Goal: Task Accomplishment & Management: Manage account settings

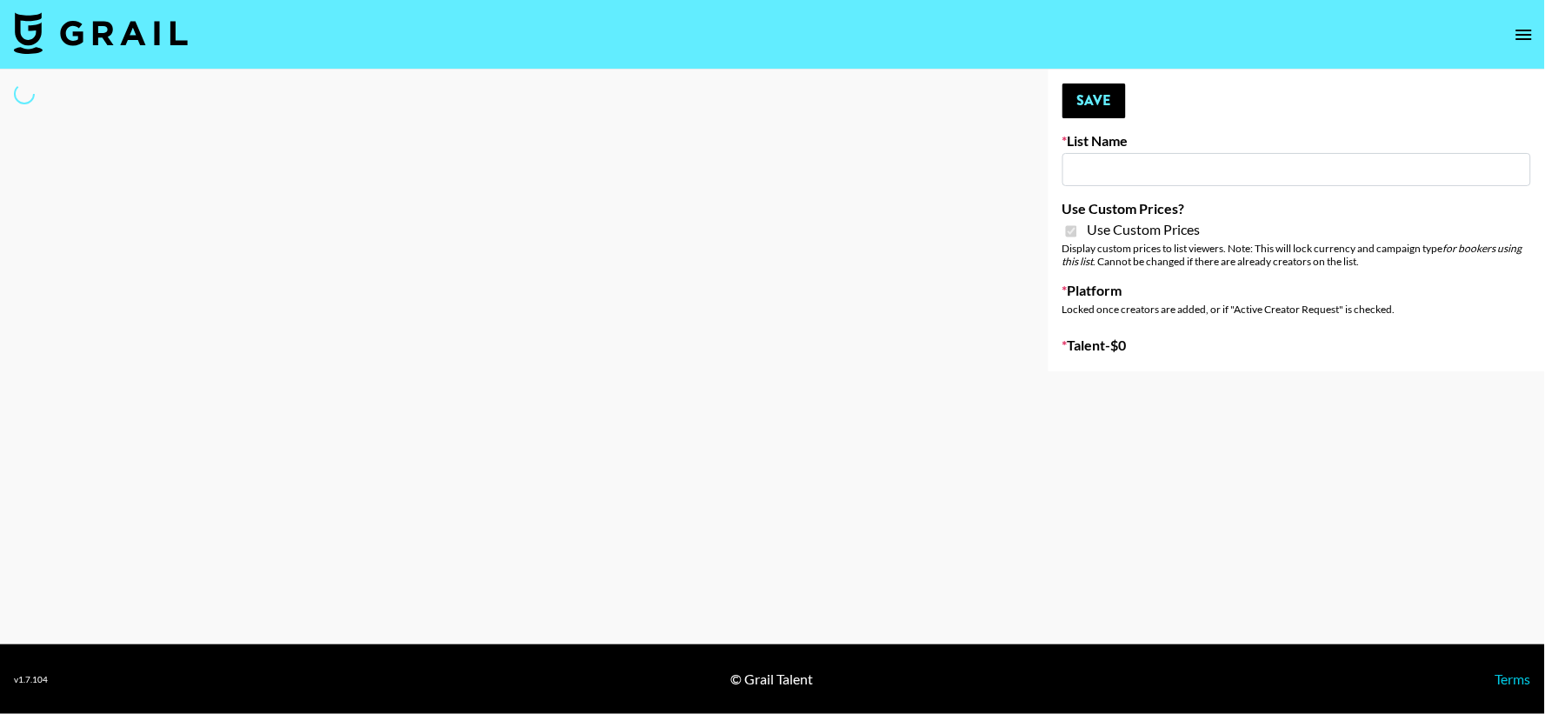
type input "vals"
checkbox input "true"
select select "Brand"
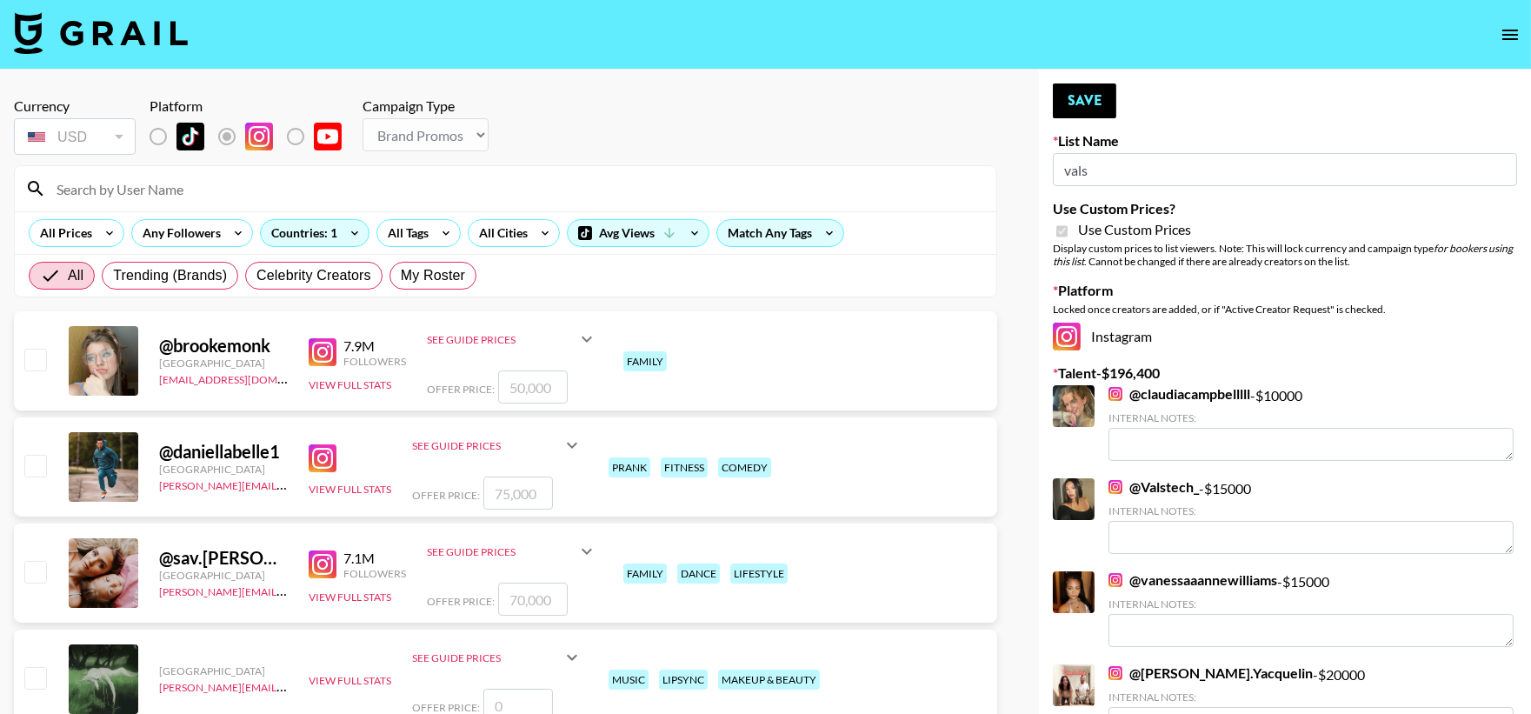
click at [1084, 410] on div at bounding box center [1074, 406] width 42 height 42
click at [1167, 387] on link "@ claudiacampbelllll" at bounding box center [1179, 393] width 142 height 17
click at [433, 281] on span "My Roster" at bounding box center [433, 275] width 64 height 21
click at [401, 276] on input "My Roster" at bounding box center [401, 276] width 0 height 0
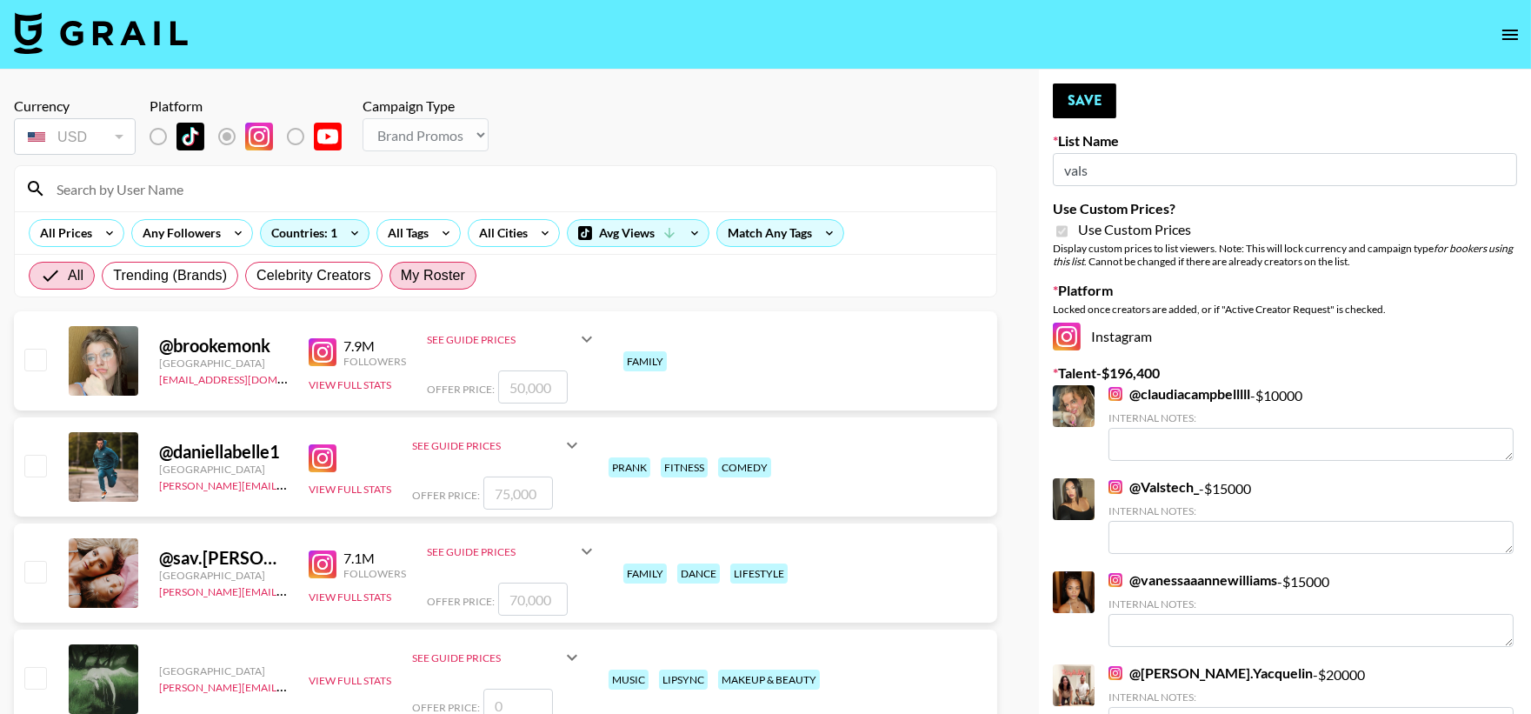
radio input "true"
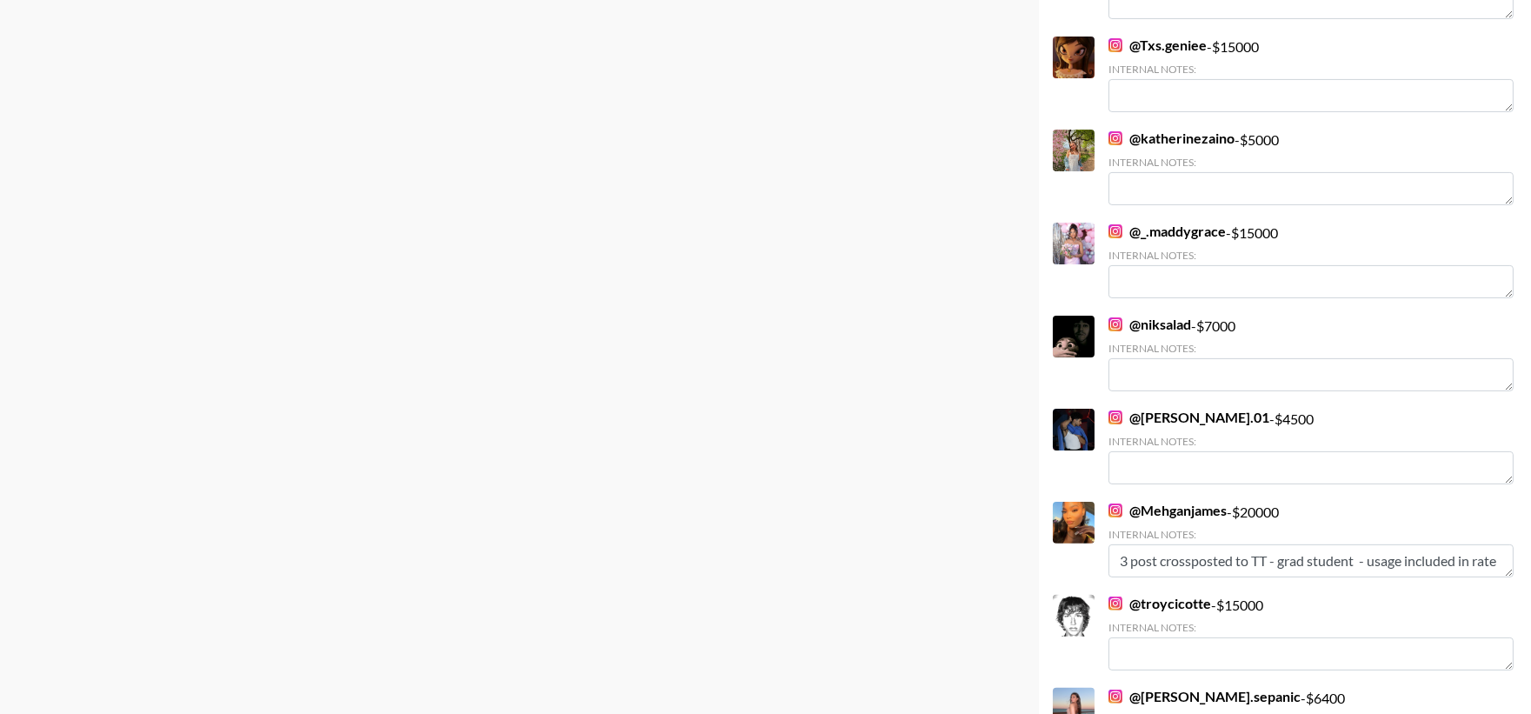
scroll to position [1223, 0]
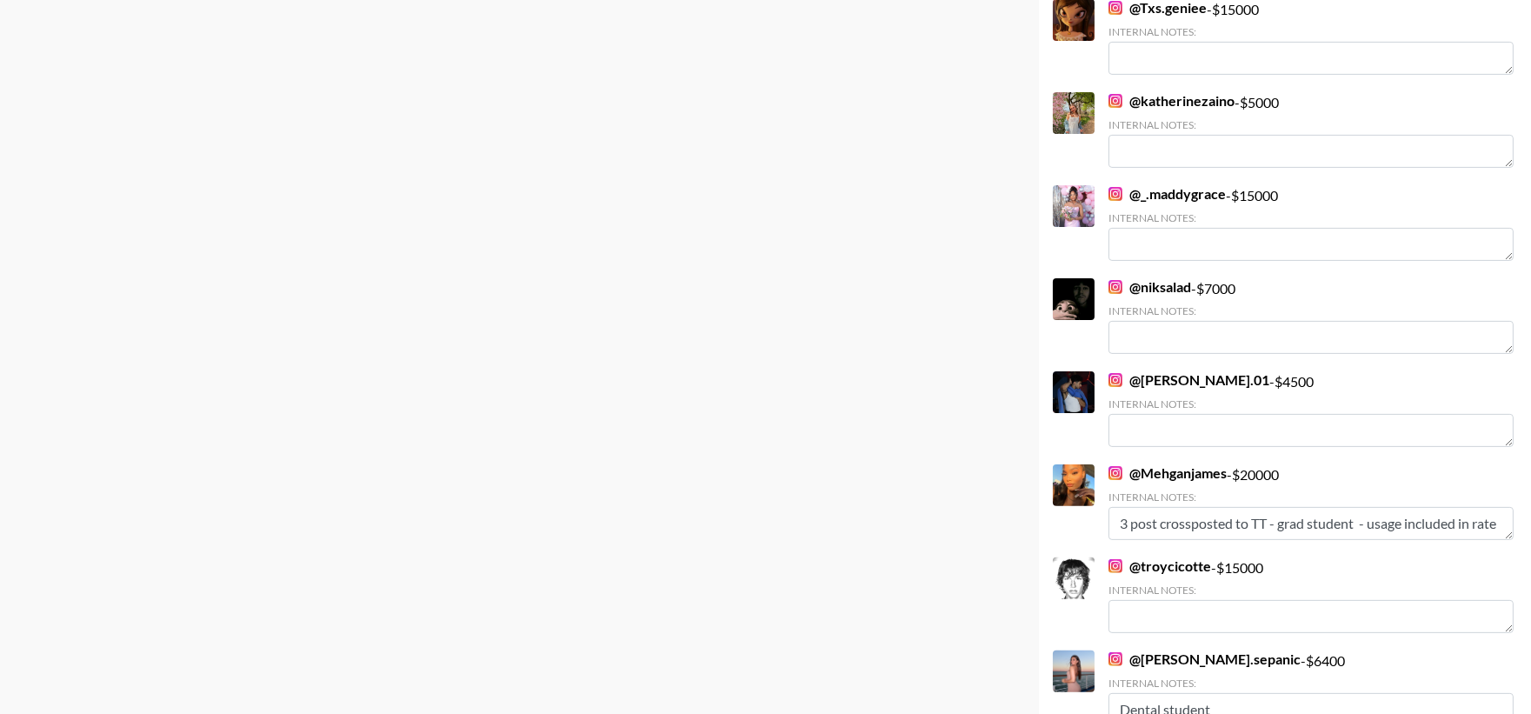
click at [1161, 482] on link "@ Mehganjames" at bounding box center [1167, 472] width 118 height 17
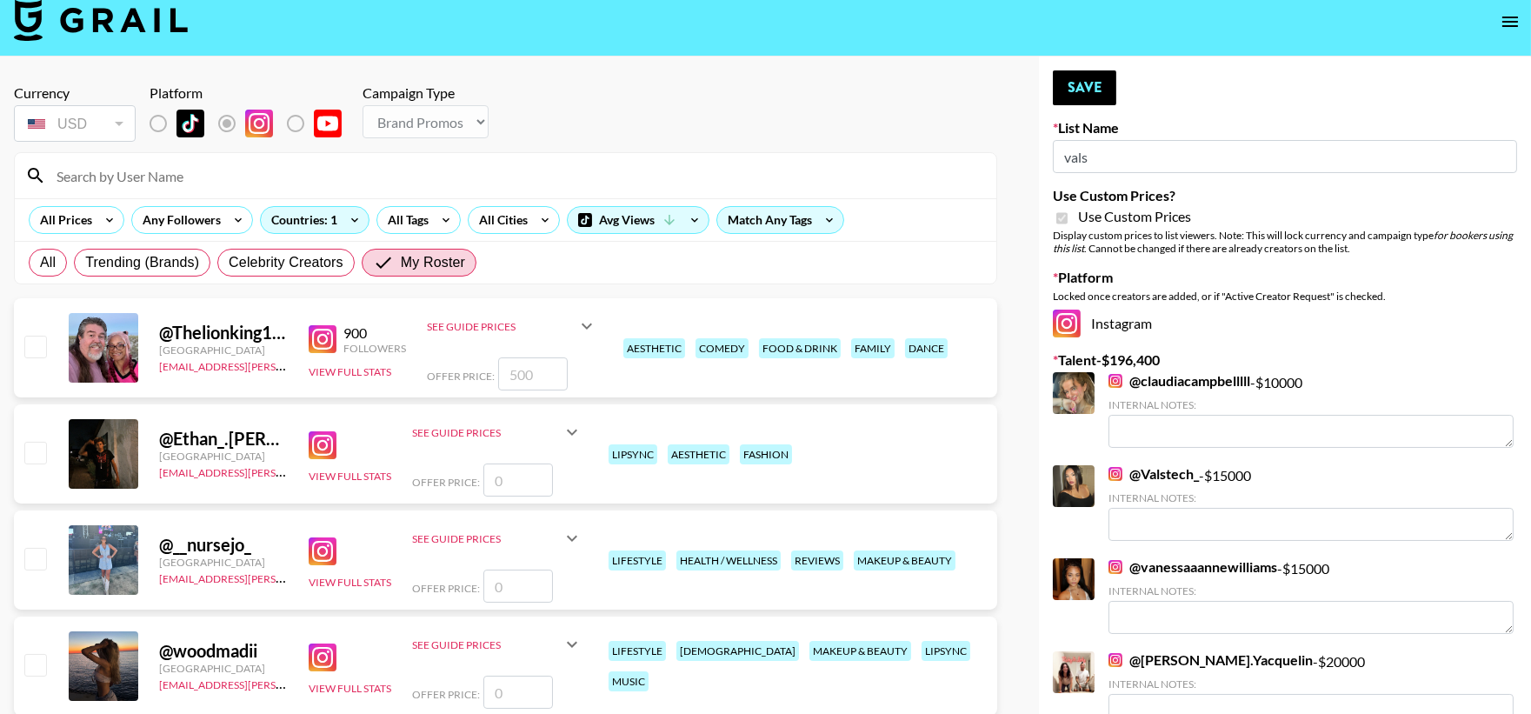
scroll to position [0, 0]
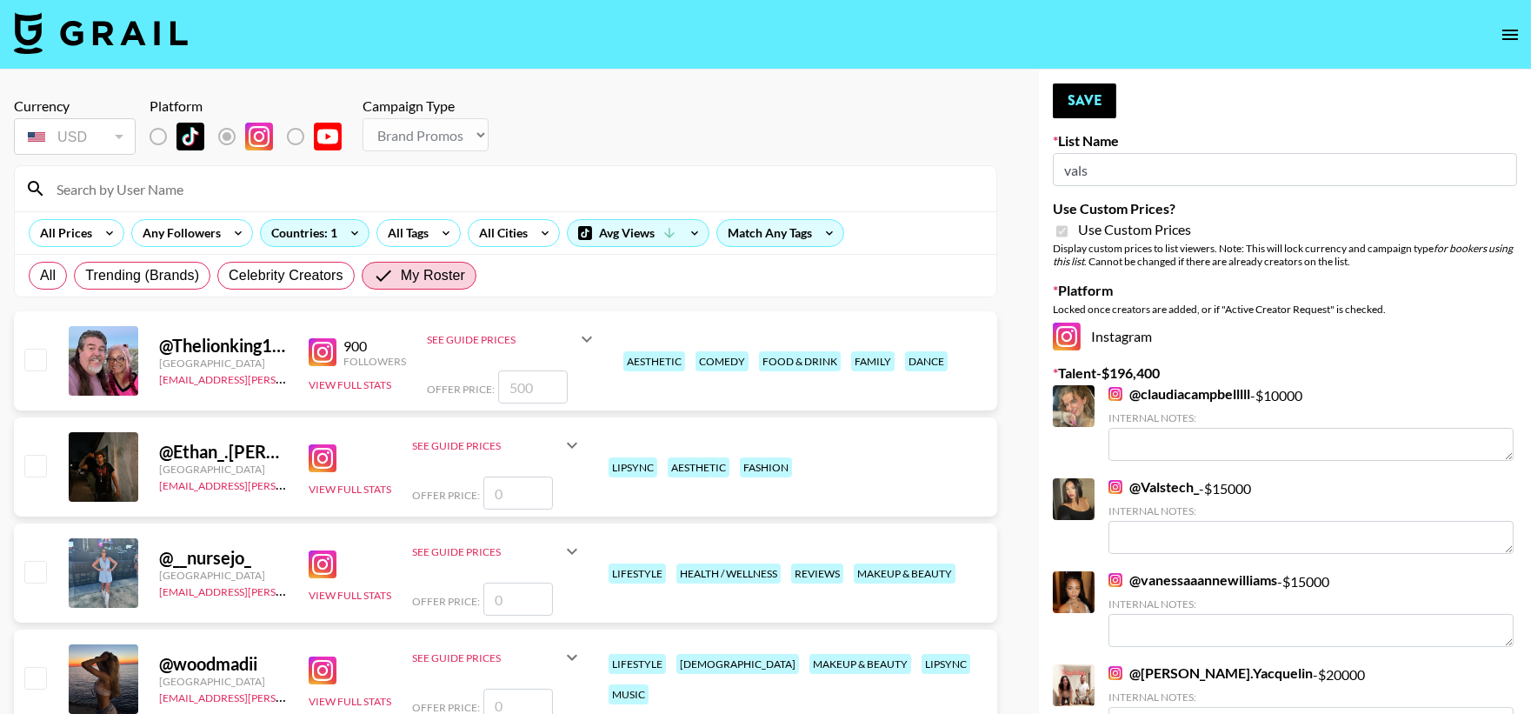
click at [345, 183] on input at bounding box center [516, 189] width 940 height 28
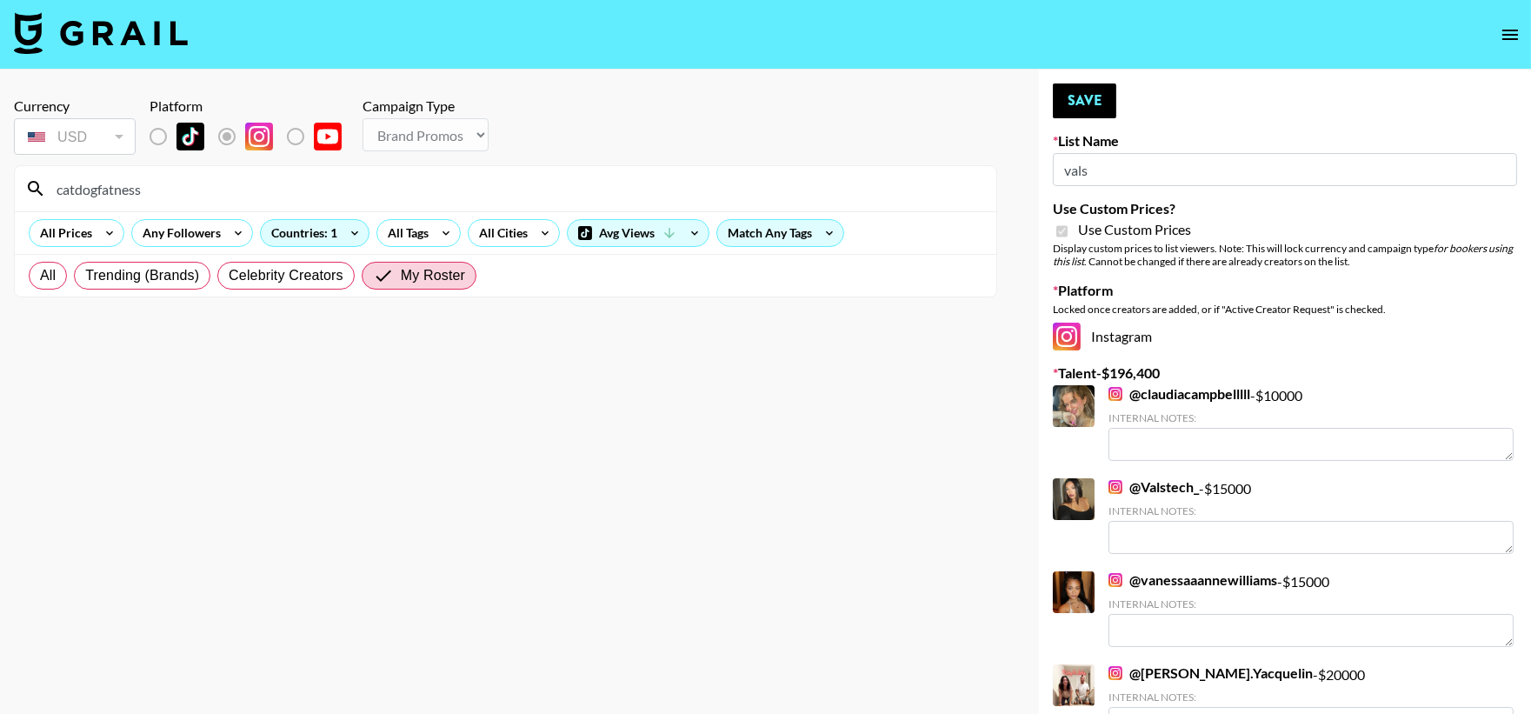
type input "catdogfatness"
